Goal: Transaction & Acquisition: Download file/media

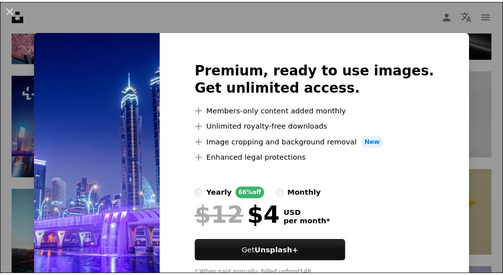
scroll to position [2322, 0]
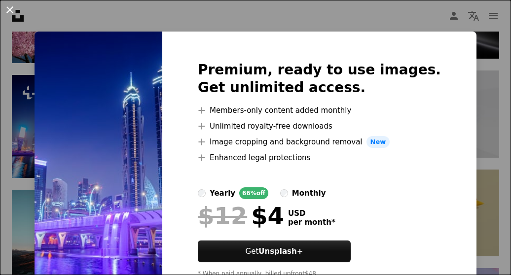
click at [10, 8] on button "An X shape" at bounding box center [10, 10] width 12 height 12
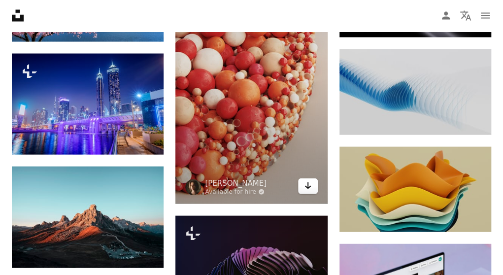
click at [308, 182] on icon "Download" at bounding box center [308, 185] width 6 height 7
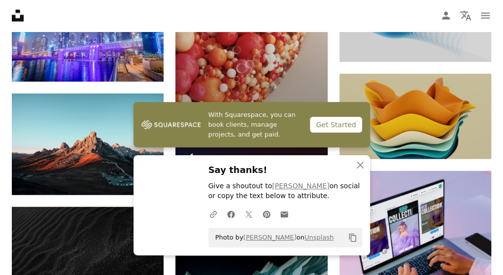
scroll to position [2396, 0]
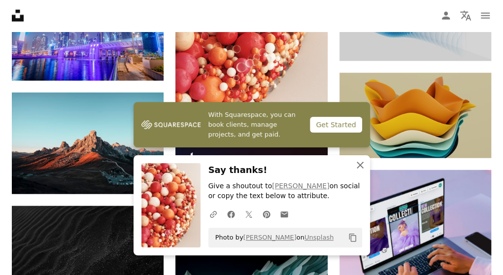
click at [363, 167] on icon "An X shape" at bounding box center [361, 165] width 12 height 12
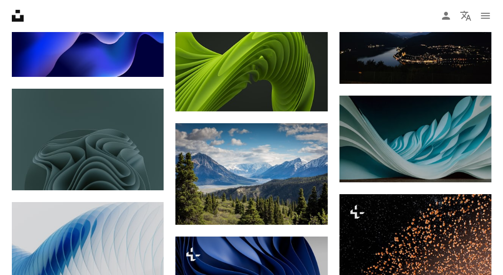
scroll to position [2956, 0]
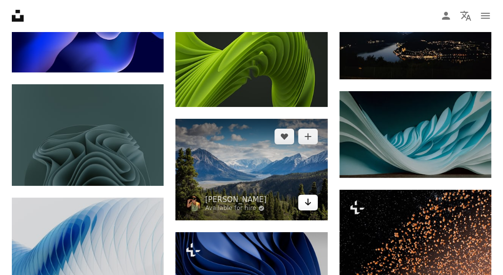
click at [307, 196] on icon "Arrow pointing down" at bounding box center [308, 202] width 8 height 12
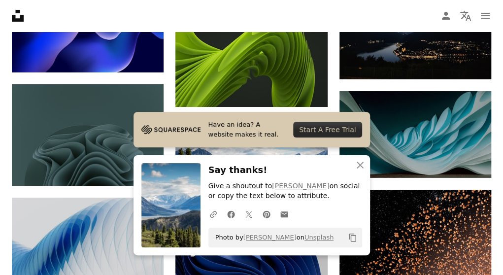
click at [359, 162] on icon "An X shape" at bounding box center [361, 165] width 12 height 12
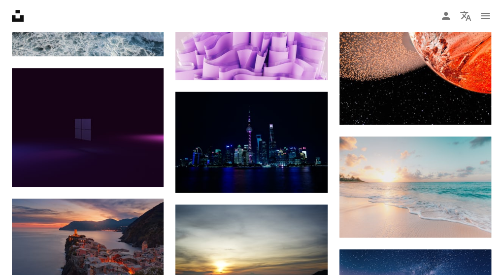
scroll to position [3295, 0]
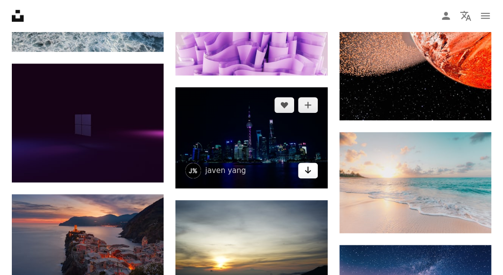
click at [312, 164] on link "Arrow pointing down" at bounding box center [308, 171] width 20 height 16
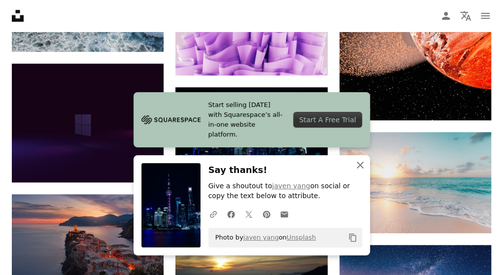
click at [358, 164] on icon "An X shape" at bounding box center [361, 165] width 12 height 12
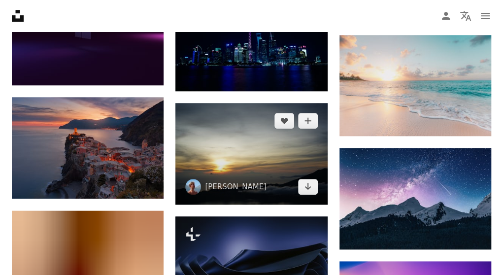
scroll to position [3393, 0]
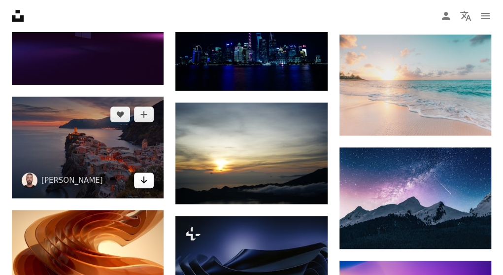
click at [136, 173] on link "Arrow pointing down" at bounding box center [144, 181] width 20 height 16
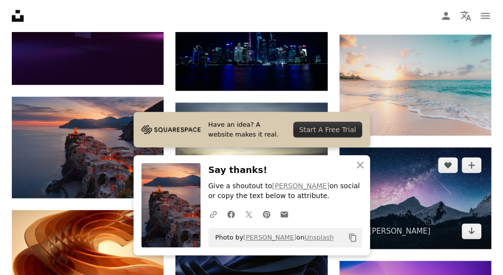
click at [397, 147] on img at bounding box center [416, 198] width 152 height 102
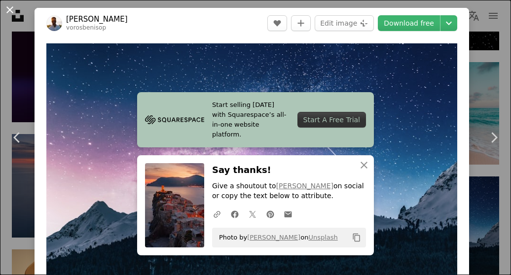
click at [10, 9] on button "An X shape" at bounding box center [10, 10] width 12 height 12
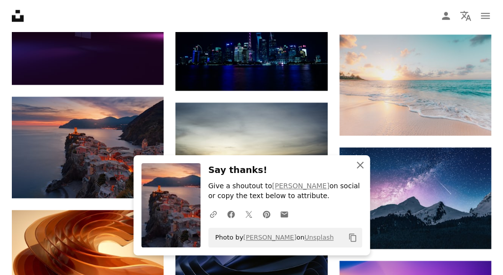
click at [363, 165] on icon "An X shape" at bounding box center [361, 165] width 12 height 12
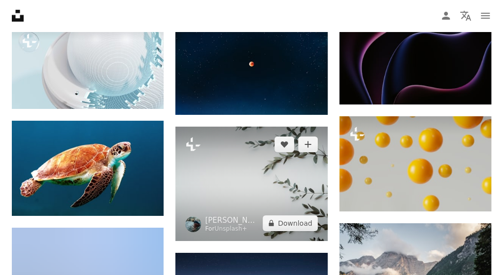
scroll to position [7346, 0]
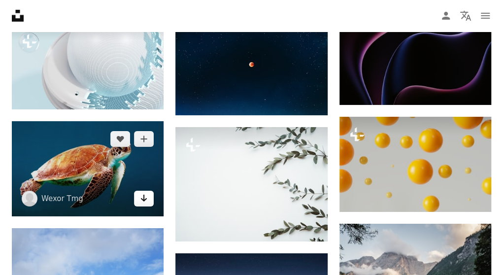
click at [143, 192] on icon "Arrow pointing down" at bounding box center [144, 198] width 8 height 12
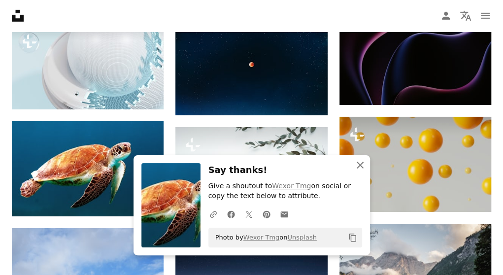
click at [361, 169] on icon "An X shape" at bounding box center [361, 165] width 12 height 12
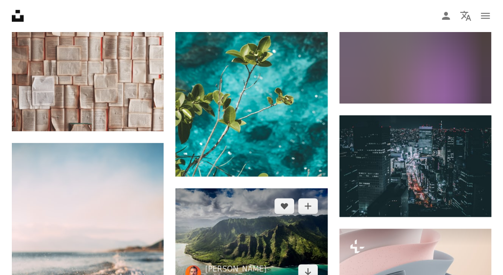
scroll to position [9269, 0]
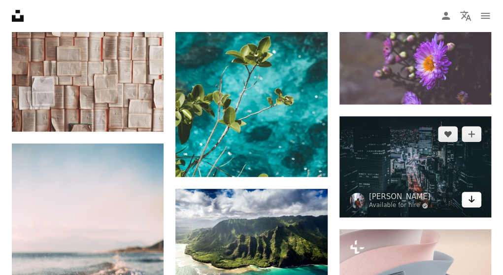
click at [472, 193] on icon "Arrow pointing down" at bounding box center [472, 199] width 8 height 12
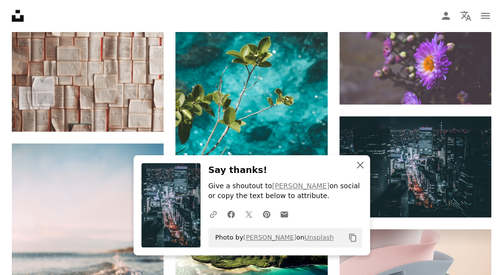
click at [361, 161] on icon "An X shape" at bounding box center [361, 165] width 12 height 12
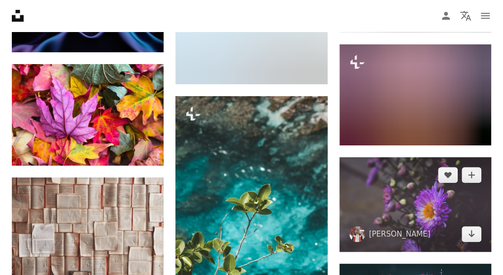
scroll to position [9121, 0]
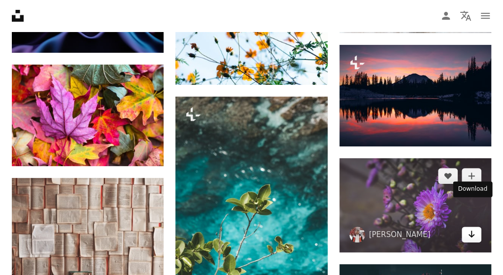
click at [473, 228] on icon "Arrow pointing down" at bounding box center [472, 234] width 8 height 12
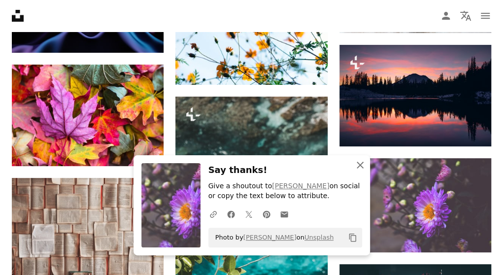
click at [355, 166] on icon "An X shape" at bounding box center [361, 165] width 12 height 12
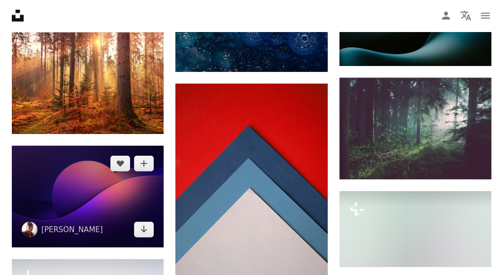
scroll to position [10010, 0]
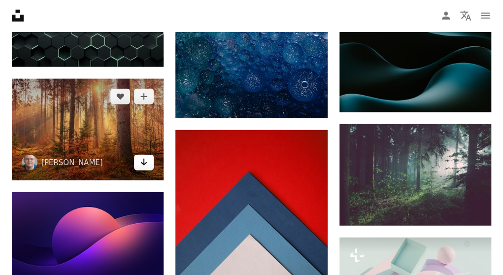
click at [145, 156] on icon "Arrow pointing down" at bounding box center [144, 162] width 8 height 12
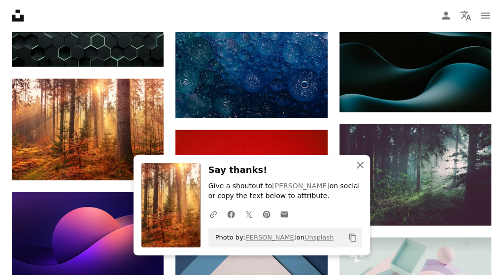
click at [360, 165] on icon "button" at bounding box center [360, 165] width 7 height 7
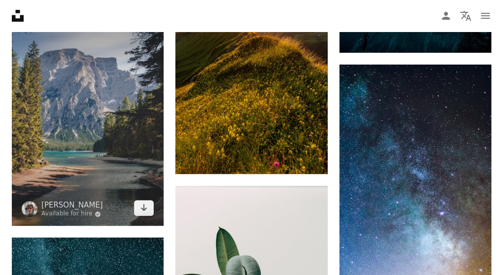
scroll to position [10634, 0]
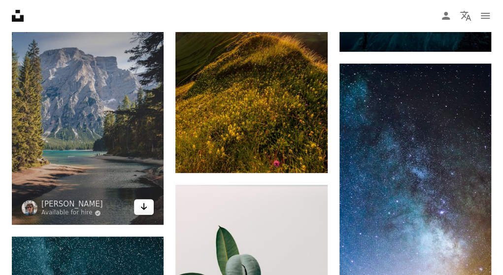
click at [143, 201] on icon "Arrow pointing down" at bounding box center [144, 207] width 8 height 12
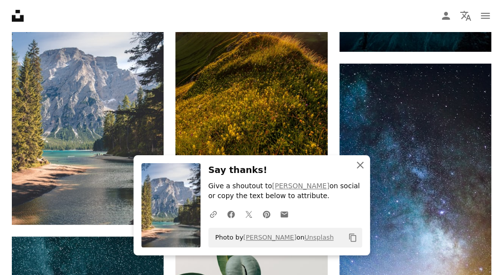
click at [361, 165] on icon "An X shape" at bounding box center [361, 165] width 12 height 12
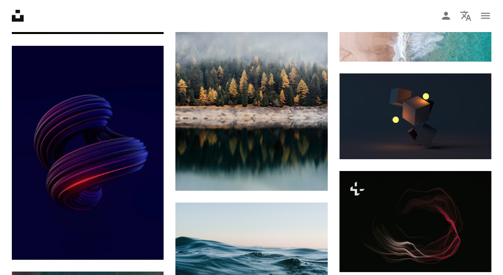
scroll to position [12035, 0]
